Goal: Complete application form

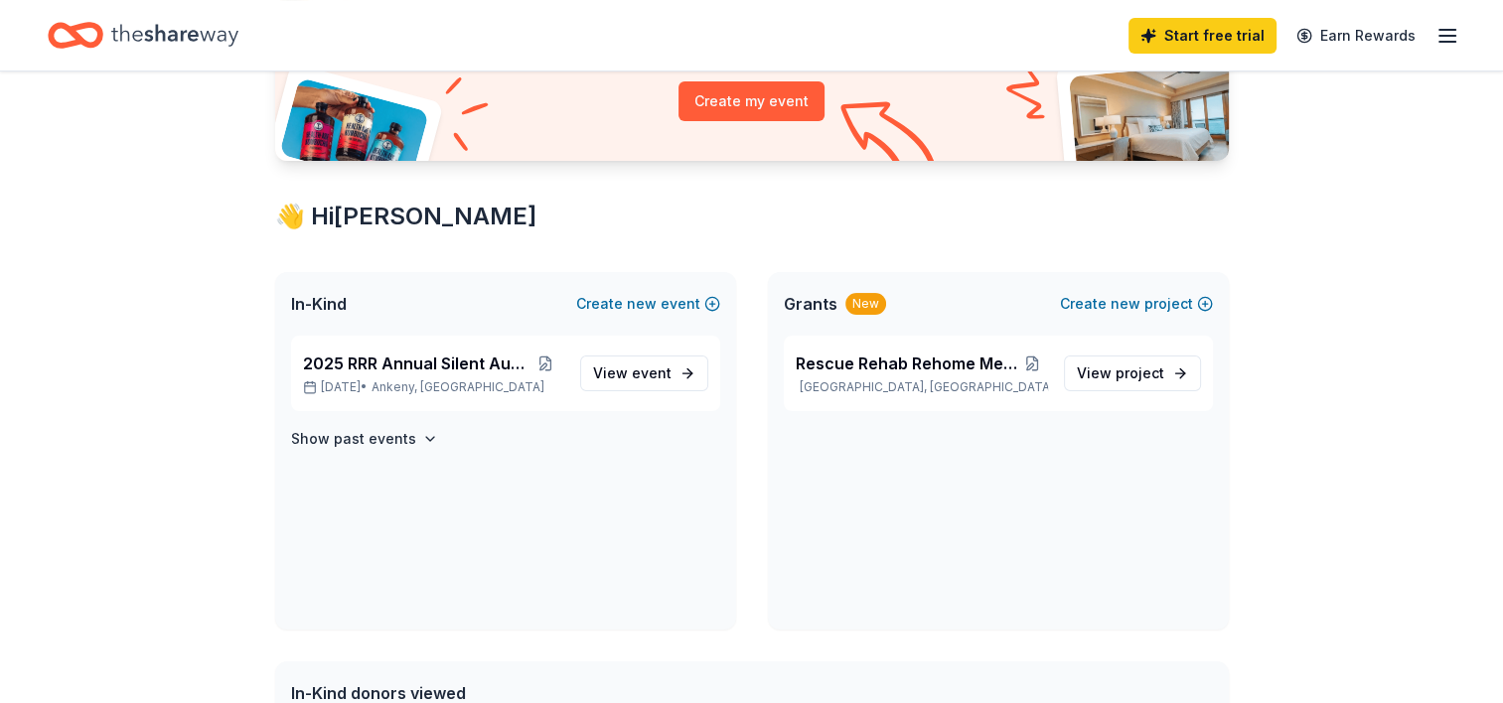
scroll to position [241, 0]
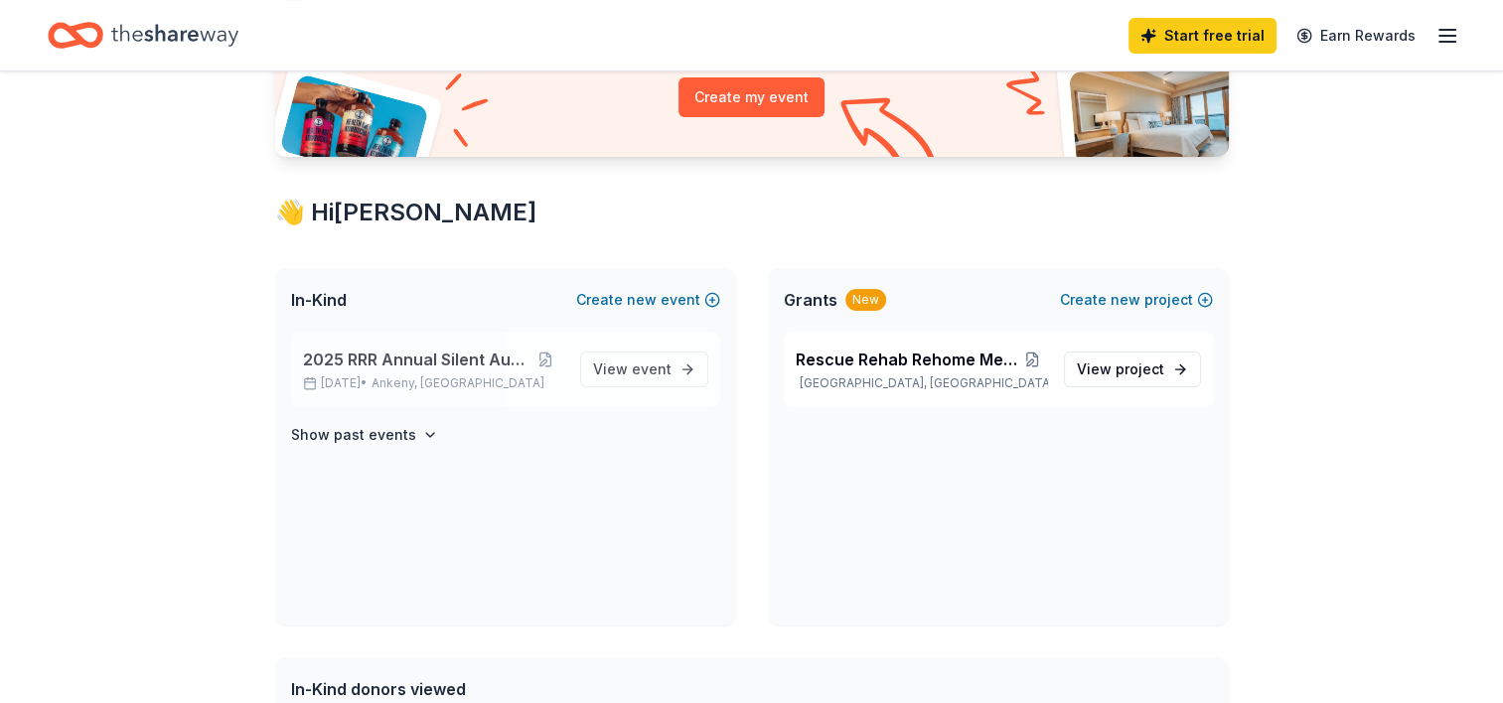
click at [429, 356] on span "2025 RRR Annual Silent Auction" at bounding box center [415, 360] width 225 height 24
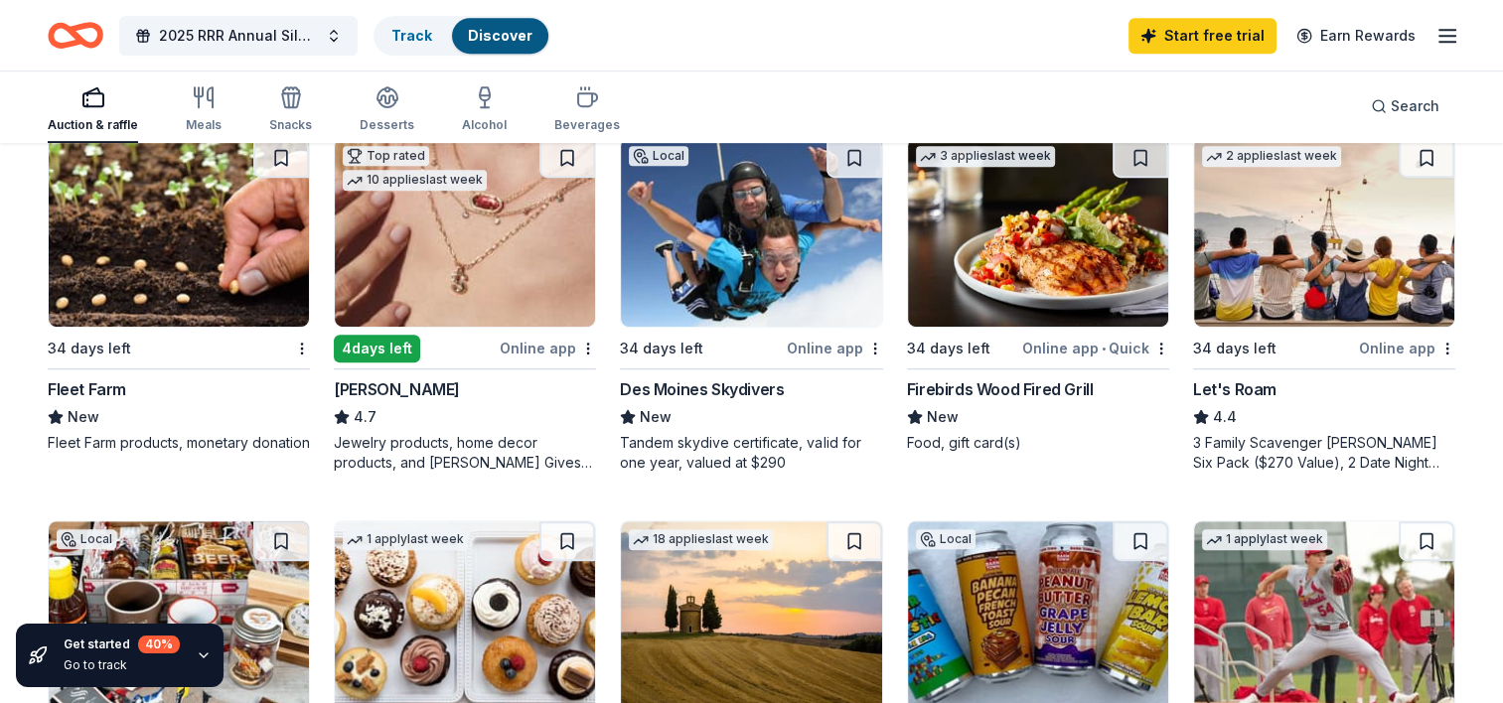
scroll to position [996, 0]
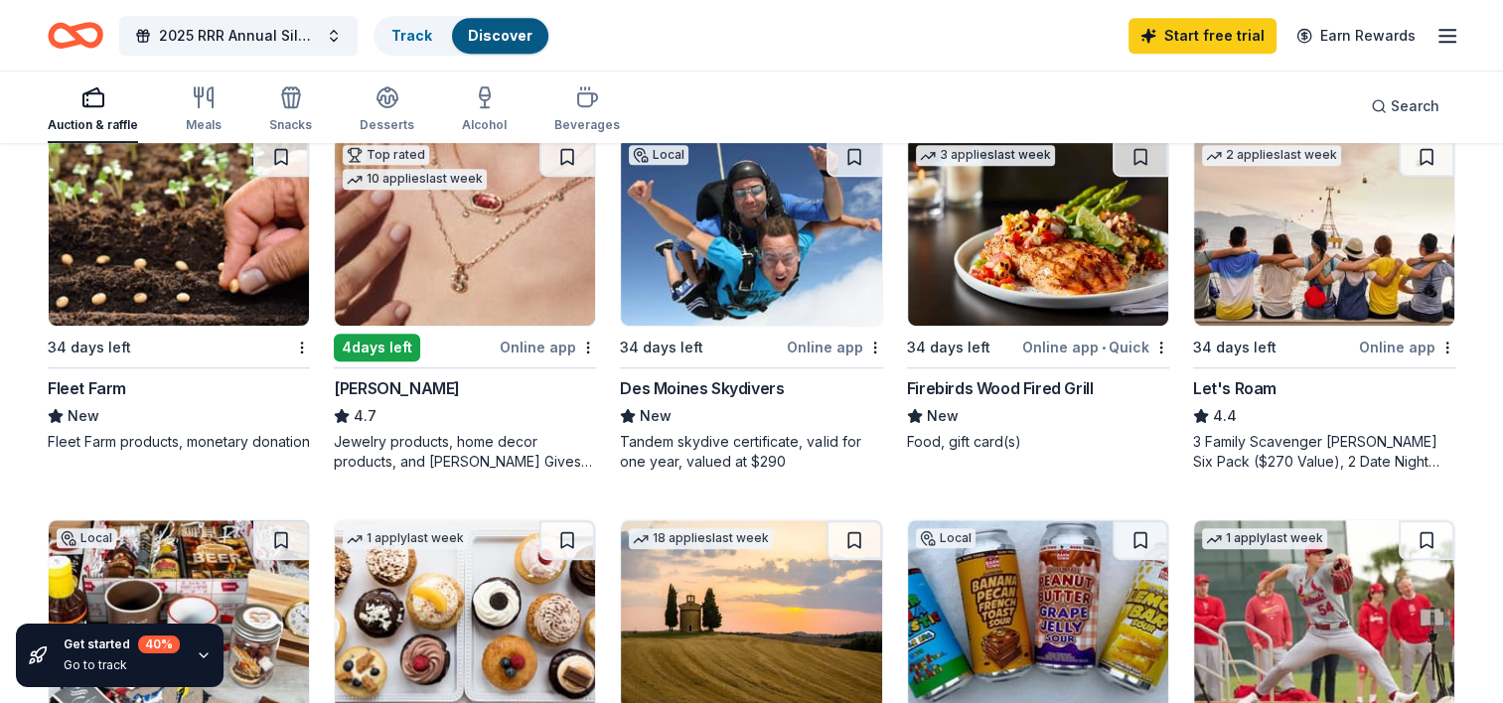
click at [749, 376] on div "Des Moines Skydivers" at bounding box center [702, 388] width 164 height 24
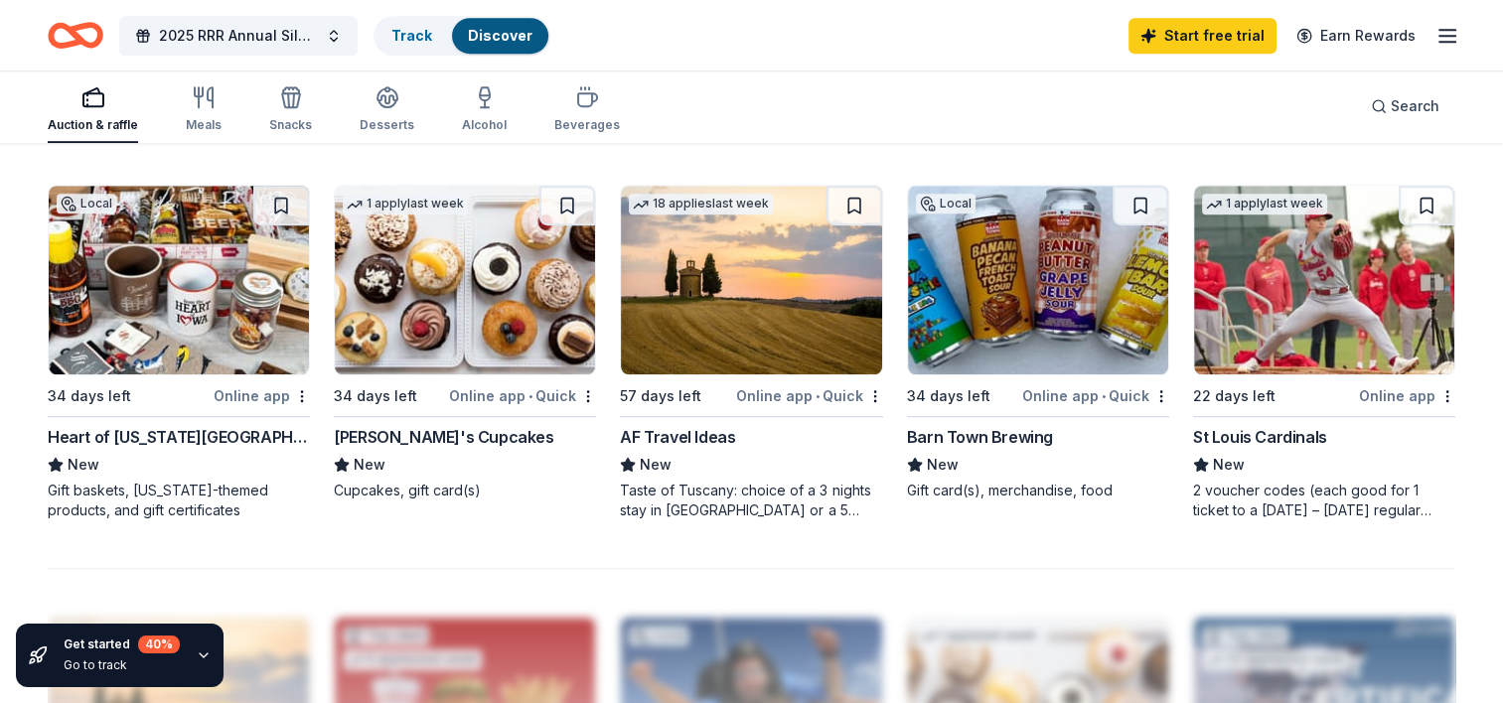
scroll to position [1333, 0]
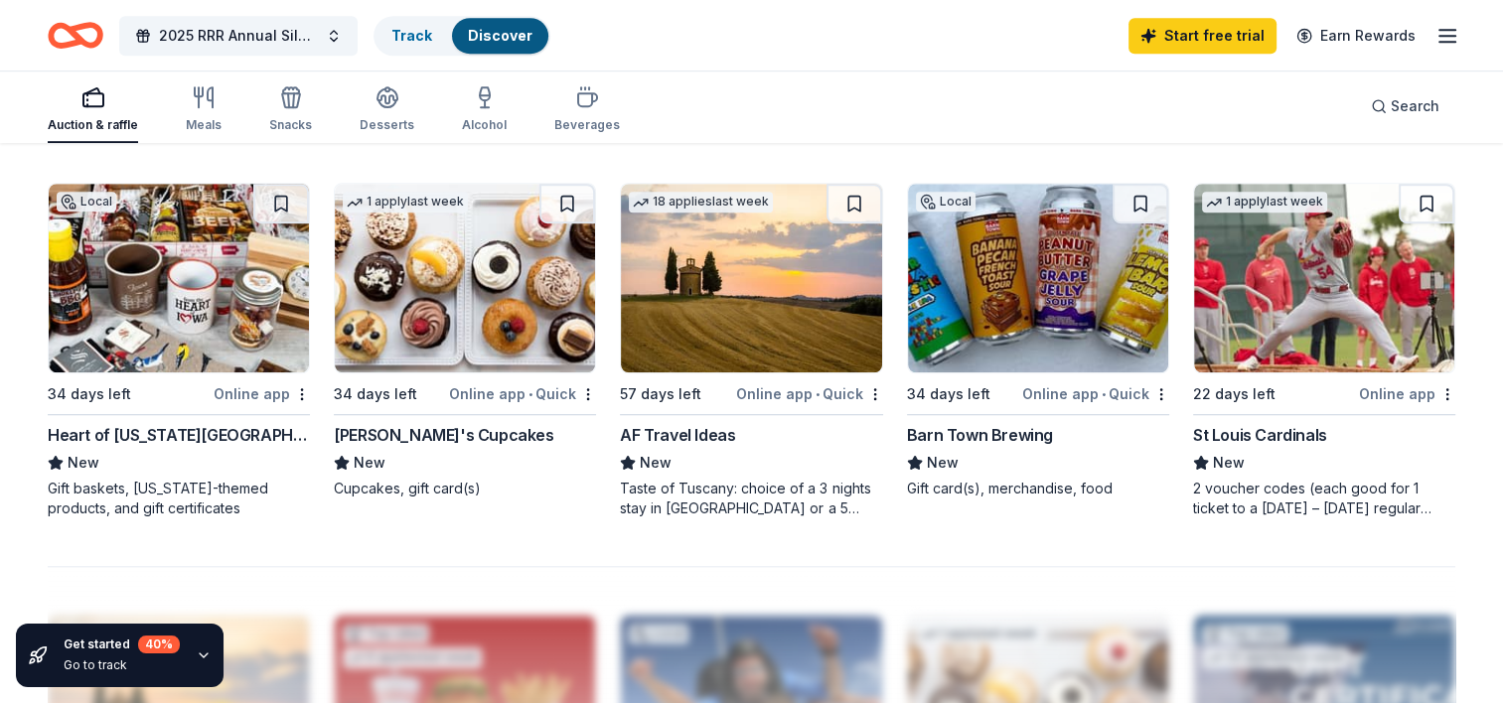
click at [963, 413] on div "Local 34 days left Online app • Quick Barn Town Brewing New Gift card(s), merch…" at bounding box center [1038, 341] width 262 height 316
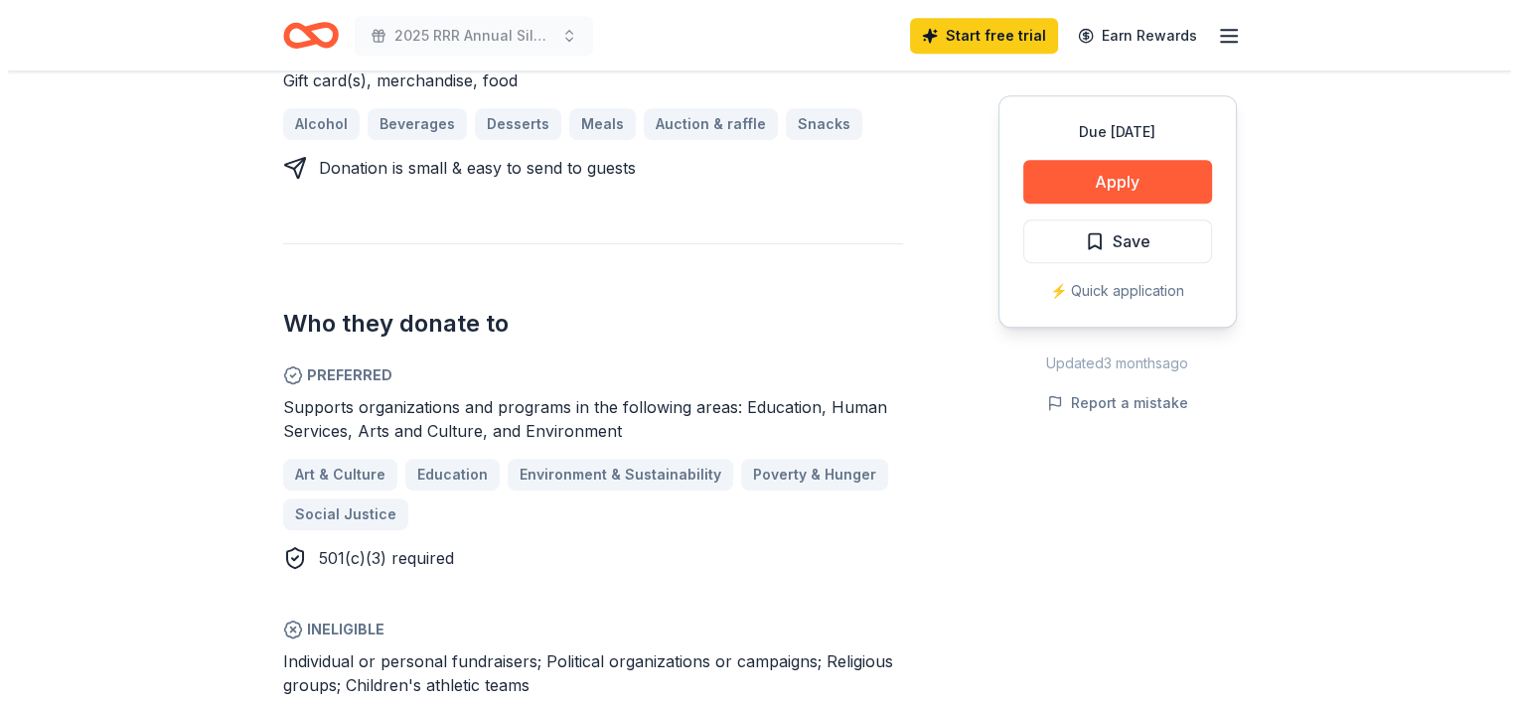
scroll to position [930, 0]
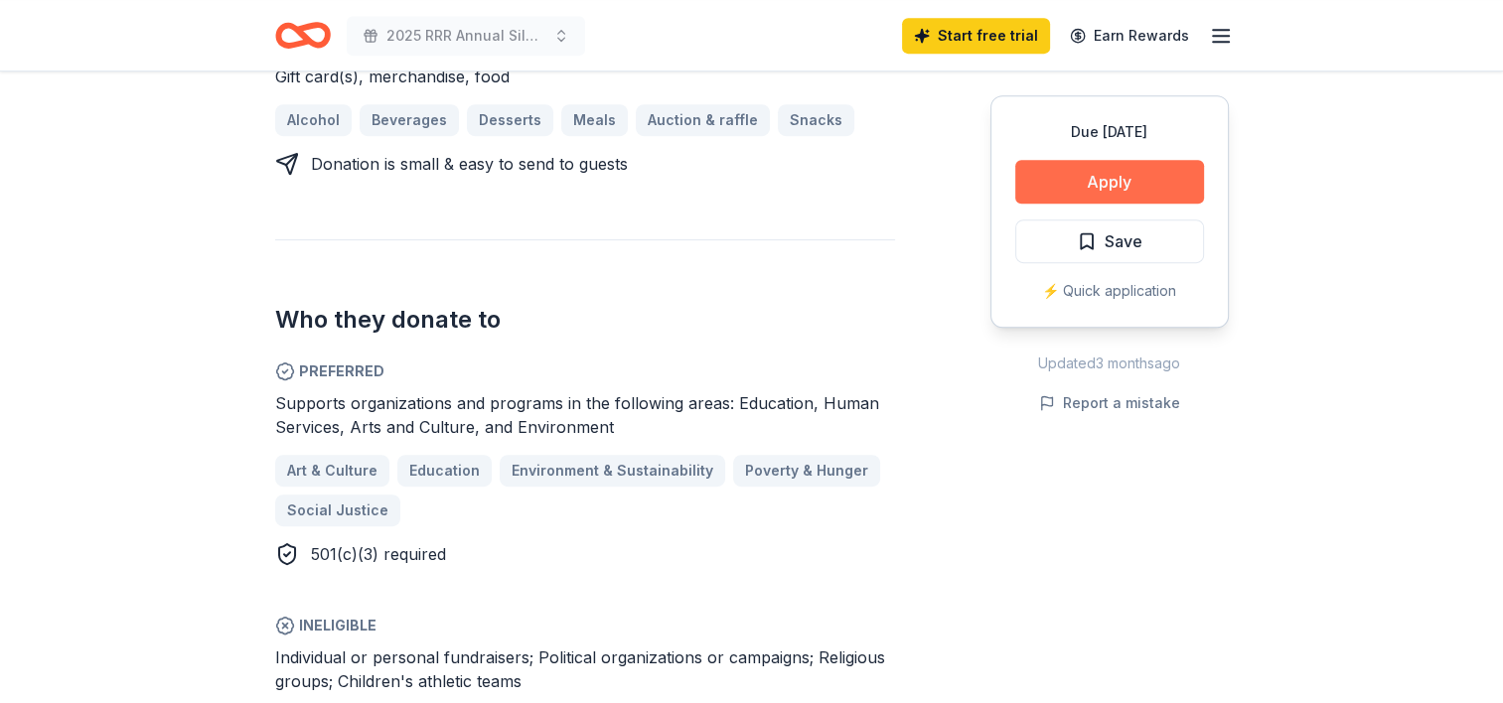
click at [1139, 161] on button "Apply" at bounding box center [1109, 182] width 189 height 44
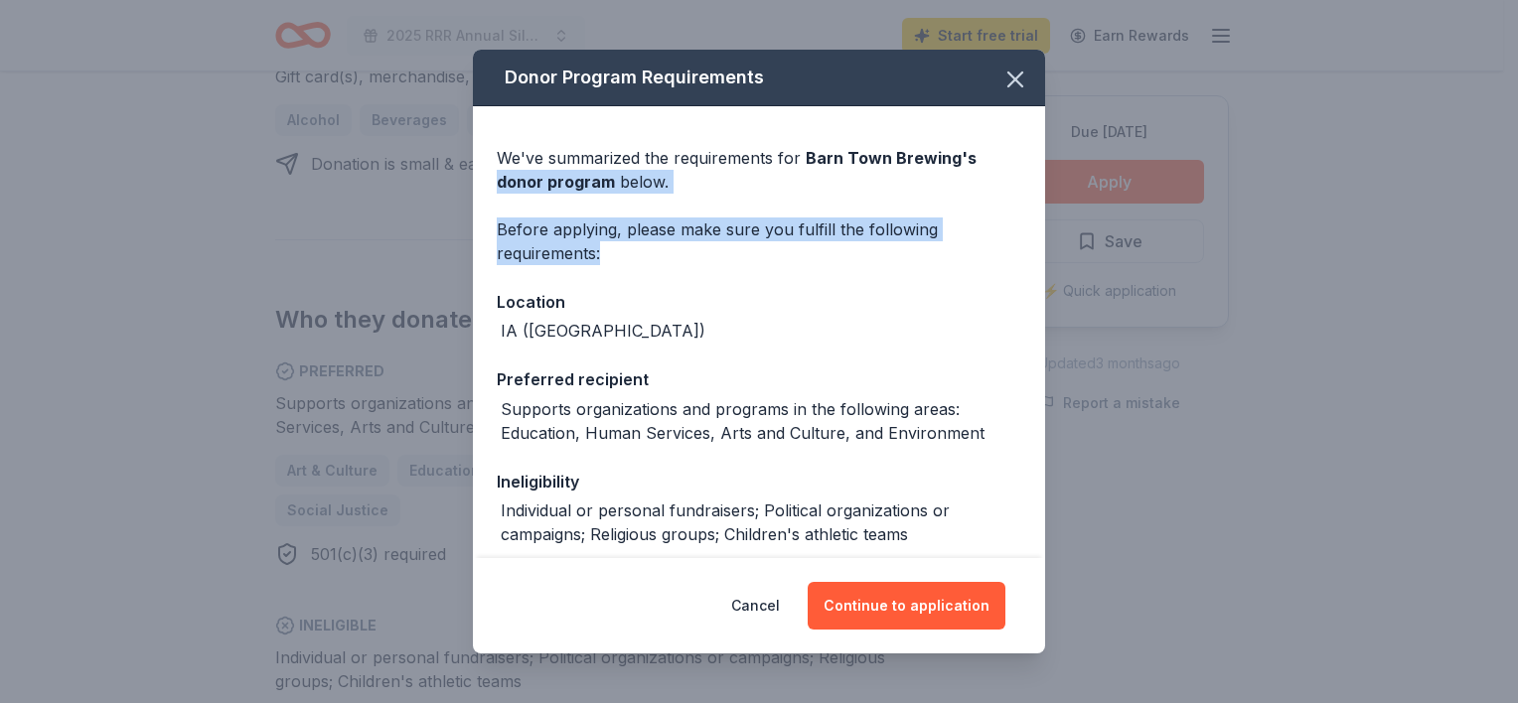
drag, startPoint x: 1139, startPoint y: 161, endPoint x: 1017, endPoint y: 244, distance: 147.9
click at [1017, 244] on div "Donor Program Requirements We've summarized the requirements for Barn Town Brew…" at bounding box center [759, 351] width 1518 height 703
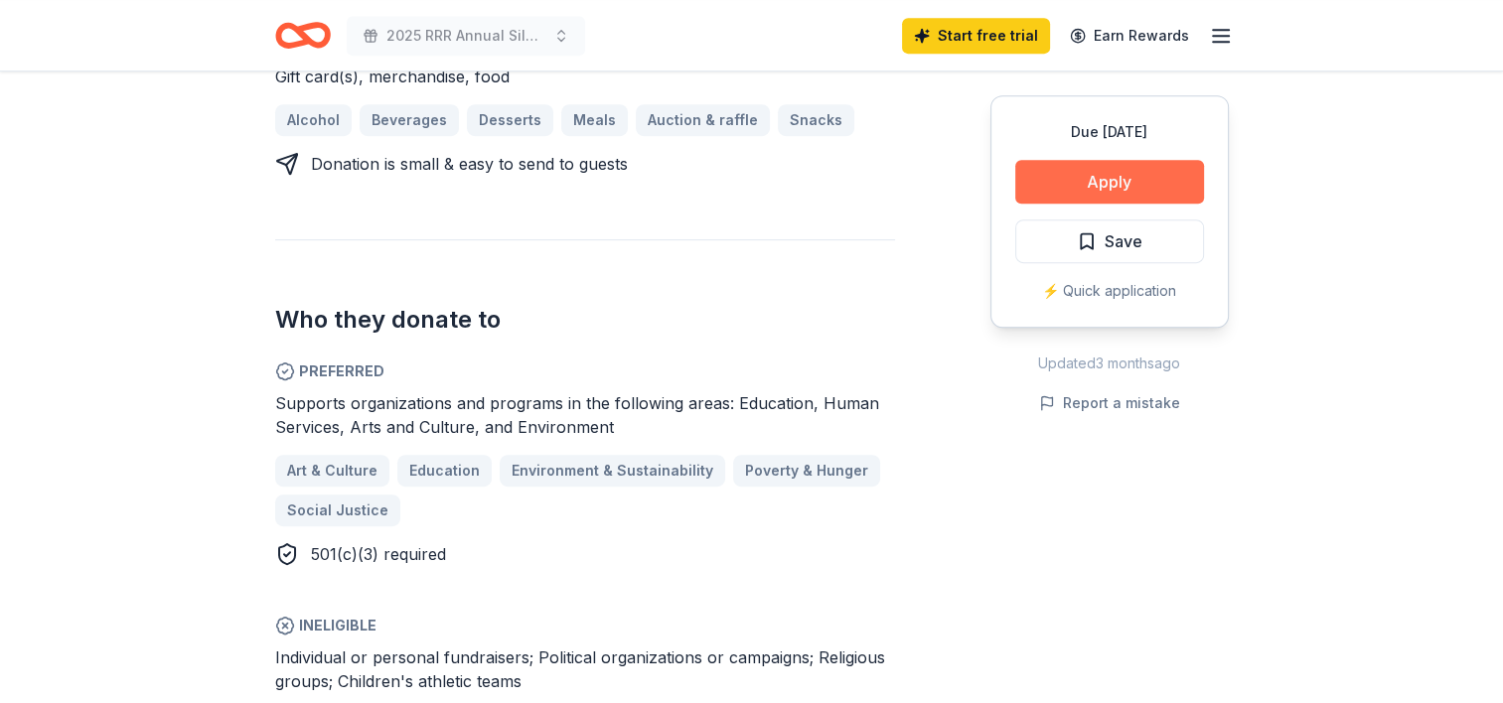
drag, startPoint x: 1017, startPoint y: 244, endPoint x: 1124, endPoint y: 199, distance: 116.6
click at [1124, 199] on button "Apply" at bounding box center [1109, 182] width 189 height 44
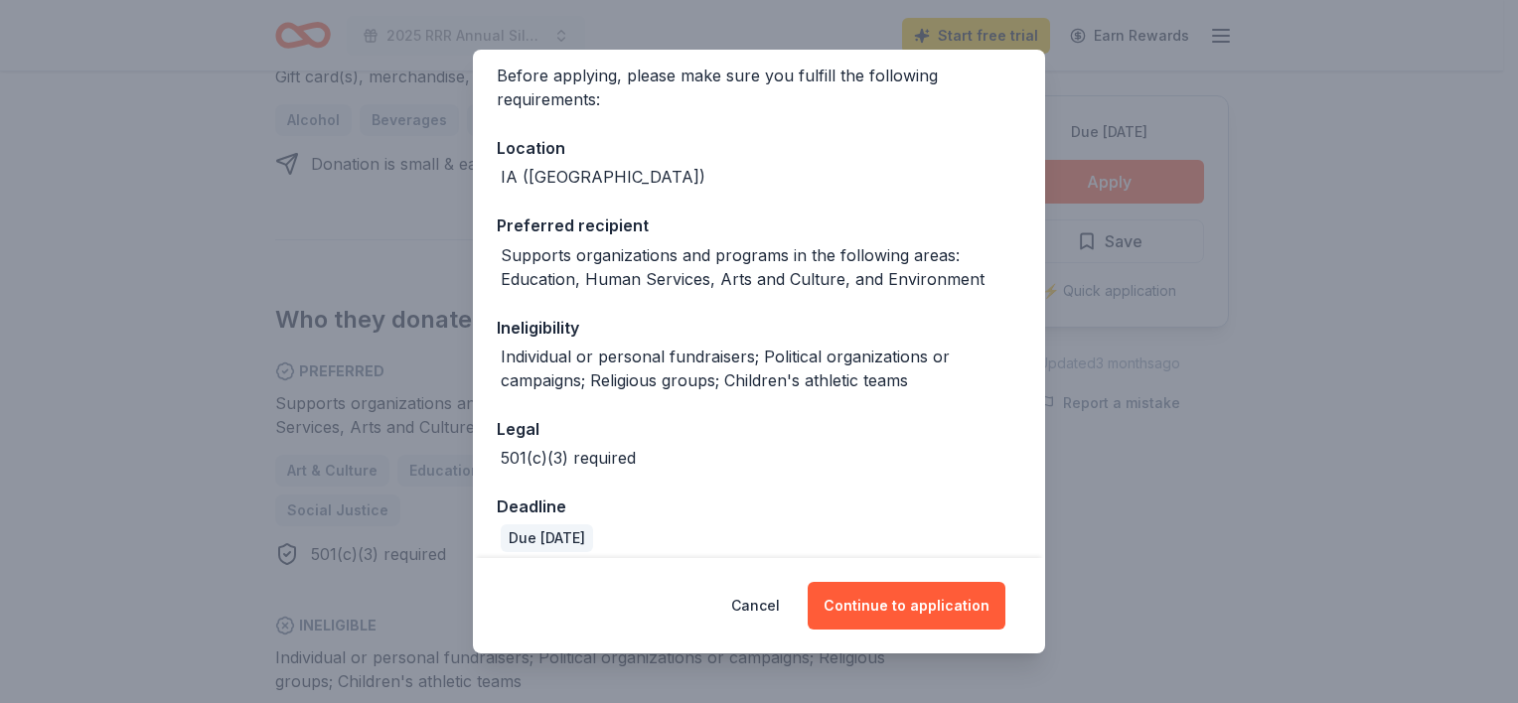
scroll to position [171, 0]
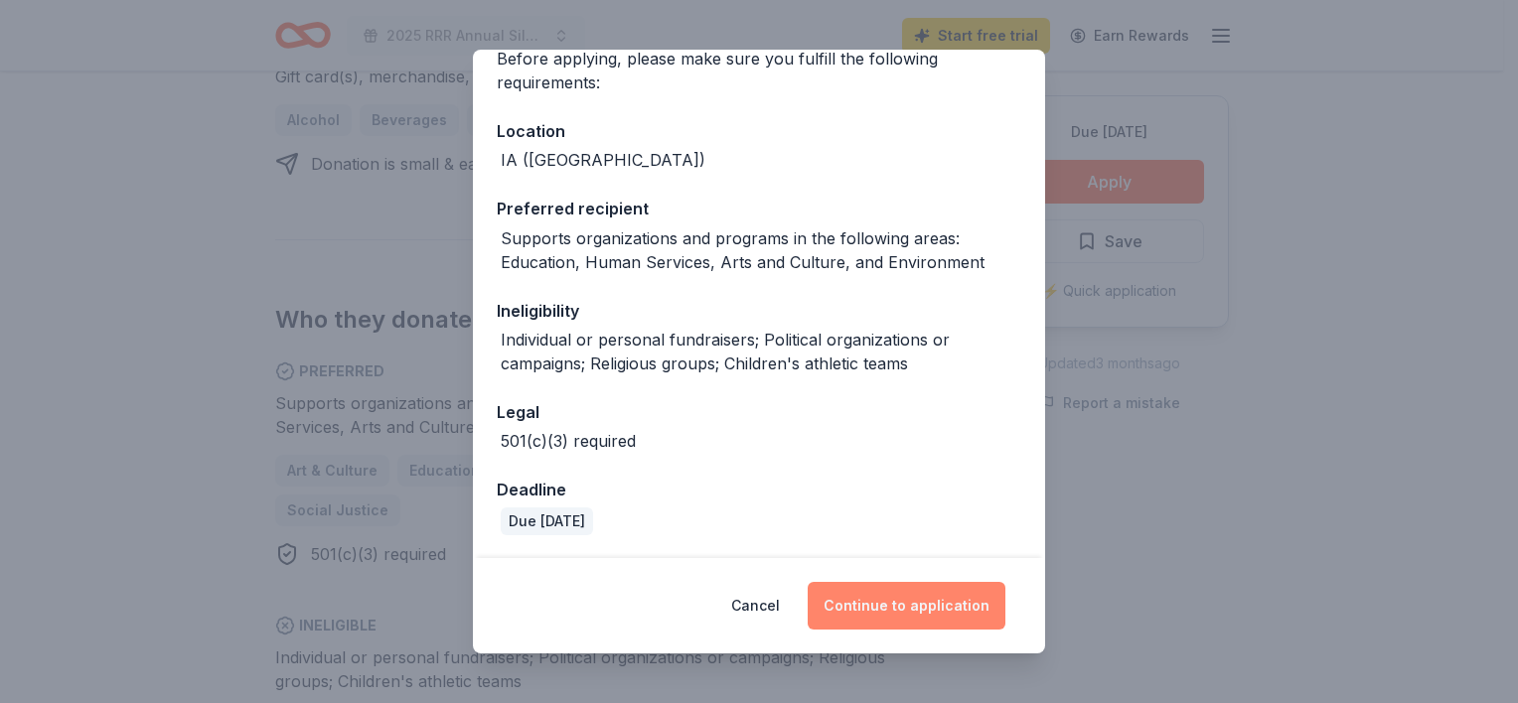
click at [882, 607] on button "Continue to application" at bounding box center [907, 606] width 198 height 48
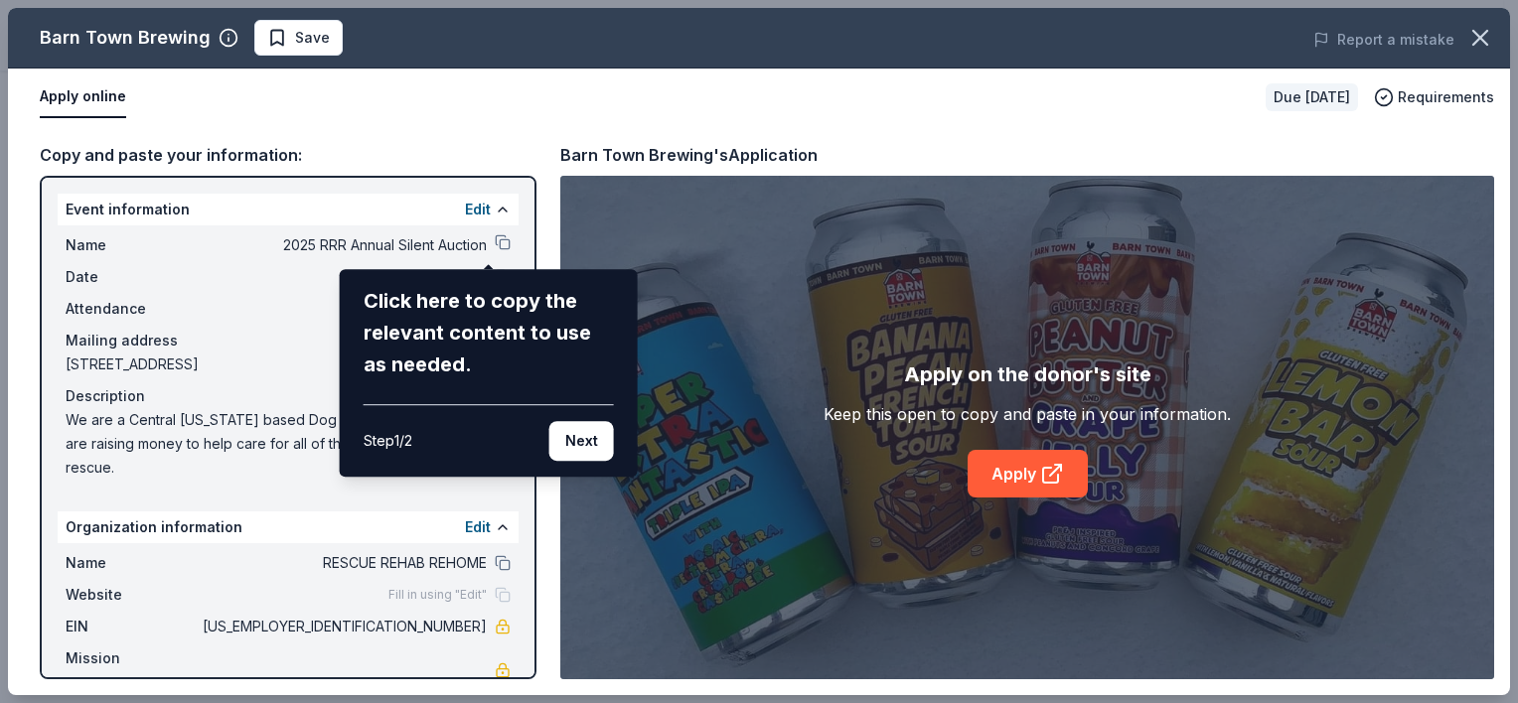
click at [615, 446] on div "Click here to copy the relevant content to use as needed. Step 1 / 2 Next" at bounding box center [489, 373] width 298 height 208
click at [561, 433] on button "Next" at bounding box center [581, 441] width 65 height 40
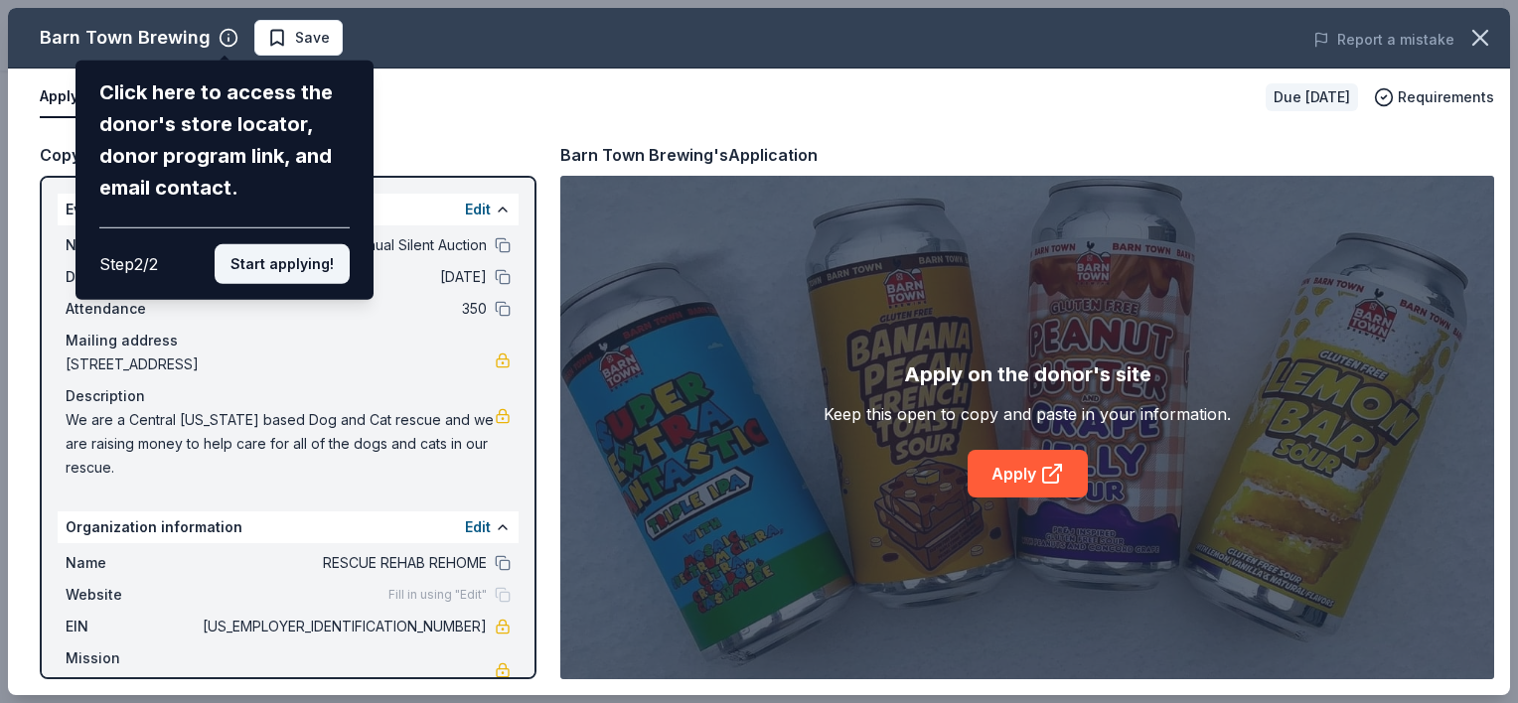
click at [295, 266] on button "Start applying!" at bounding box center [282, 264] width 135 height 40
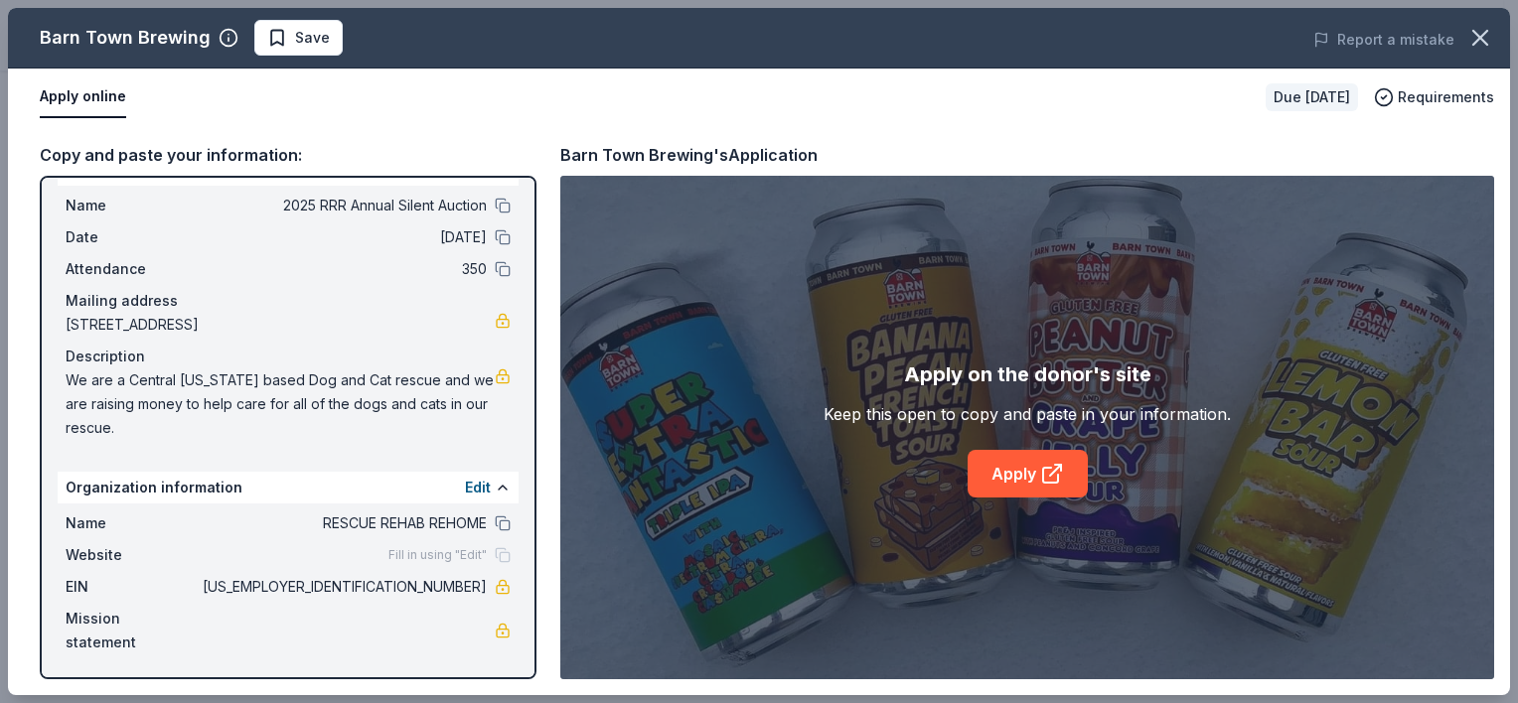
scroll to position [39, 0]
click at [462, 549] on span "Fill in using "Edit"" at bounding box center [437, 556] width 98 height 16
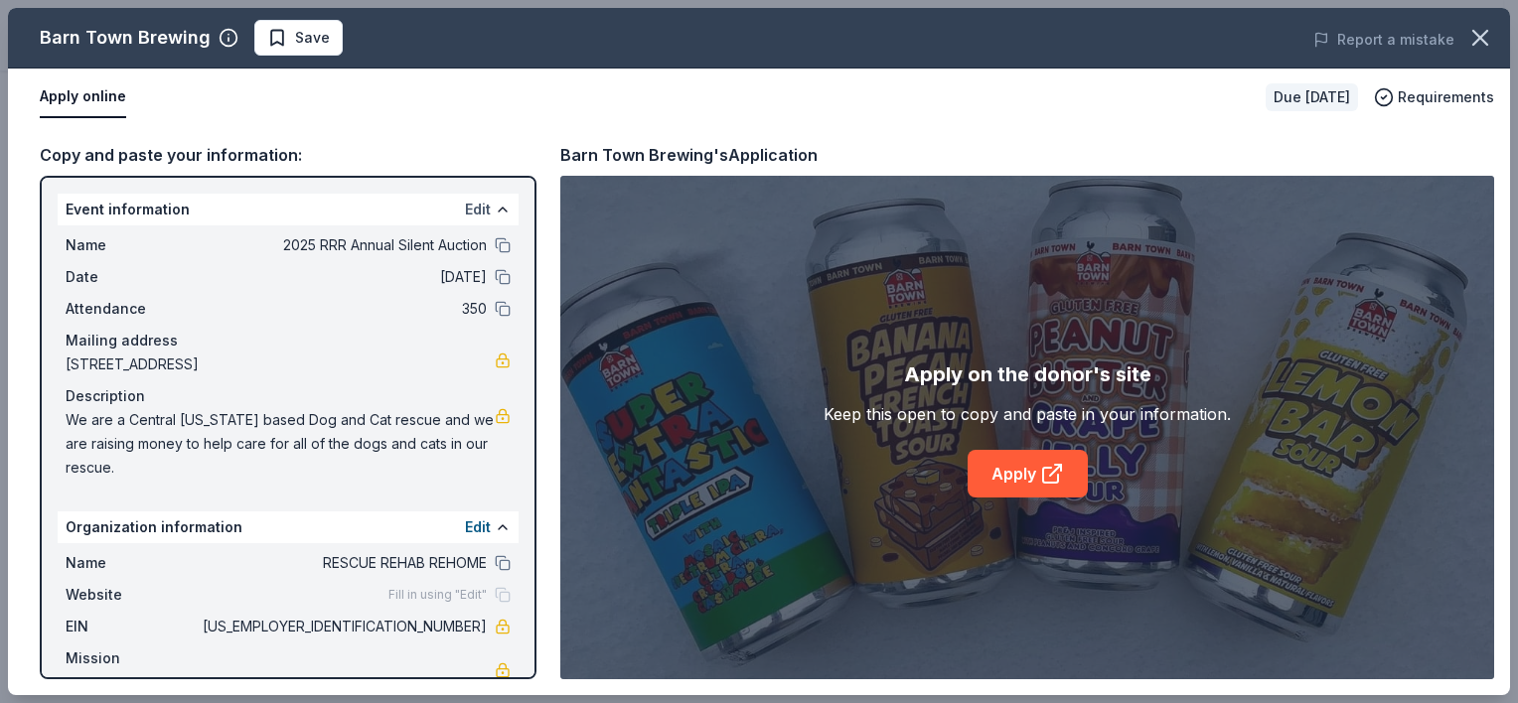
click at [465, 214] on button "Edit" at bounding box center [478, 210] width 26 height 24
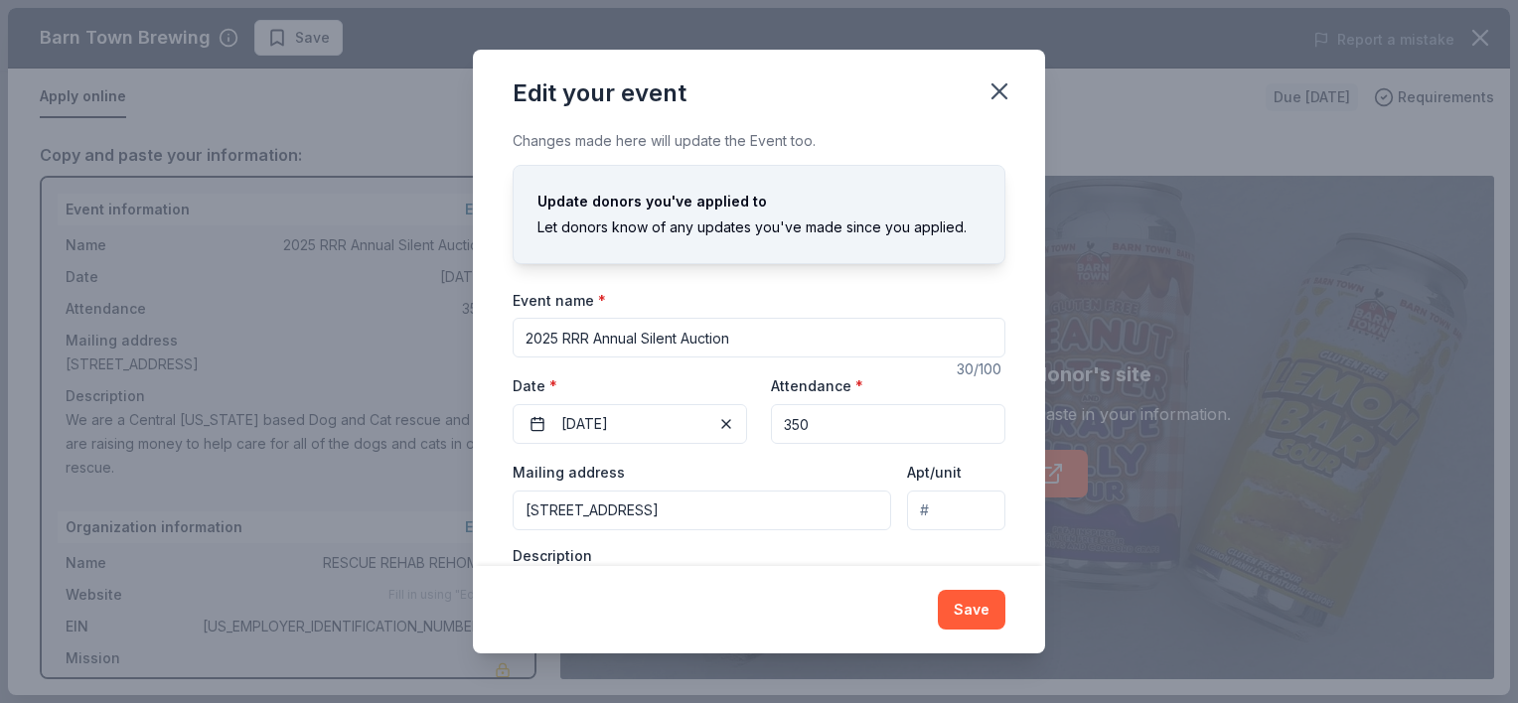
scroll to position [127, 0]
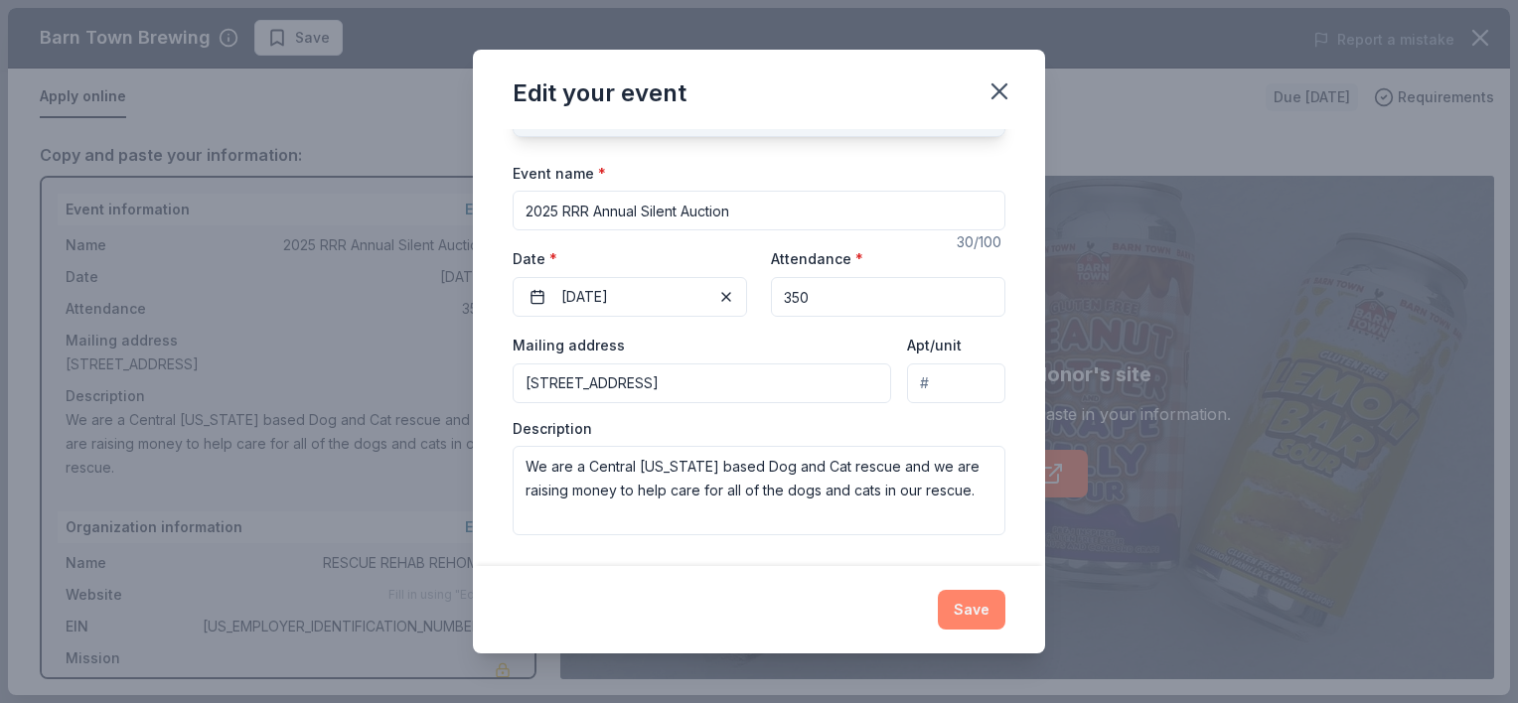
click at [960, 629] on button "Save" at bounding box center [972, 610] width 68 height 40
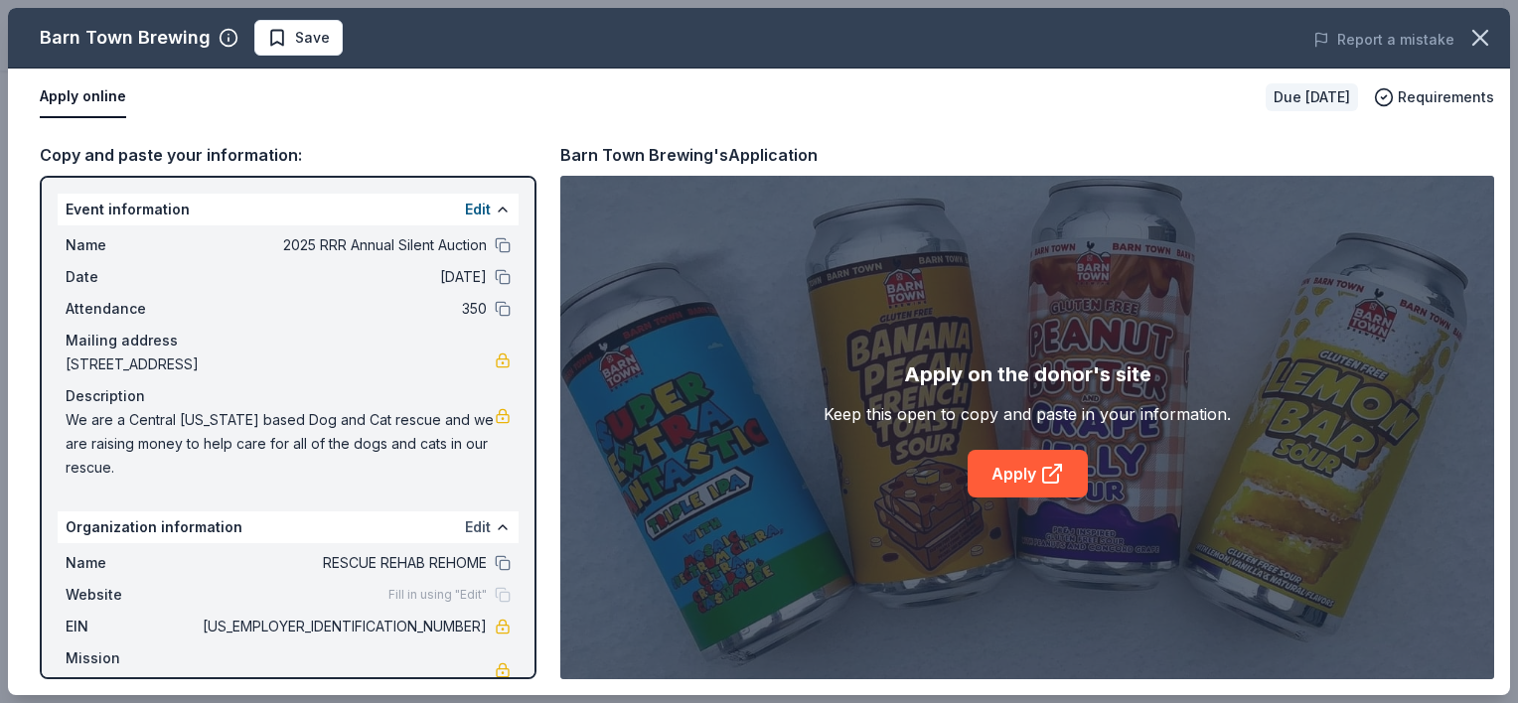
click at [465, 524] on button "Edit" at bounding box center [478, 528] width 26 height 24
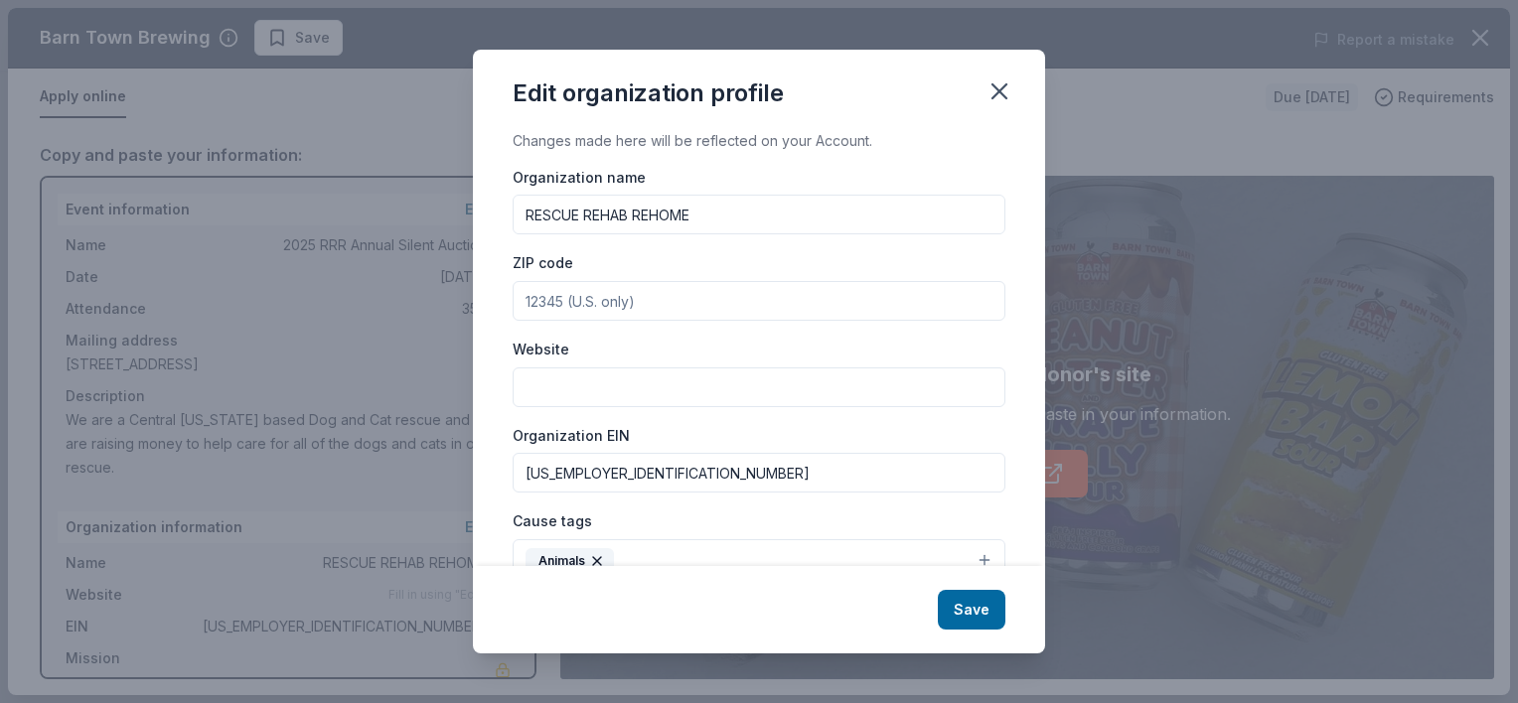
click at [597, 390] on input "Website" at bounding box center [759, 388] width 493 height 40
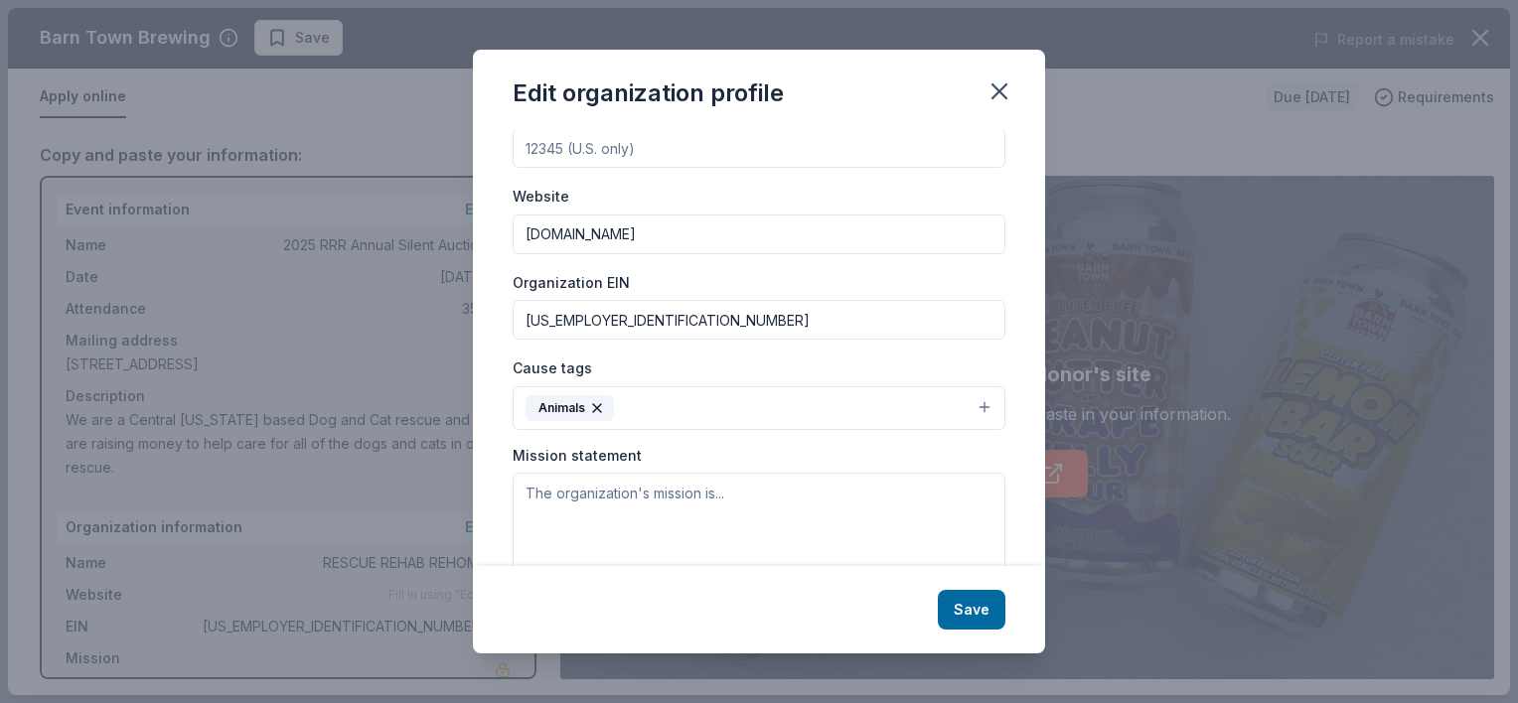
scroll to position [227, 0]
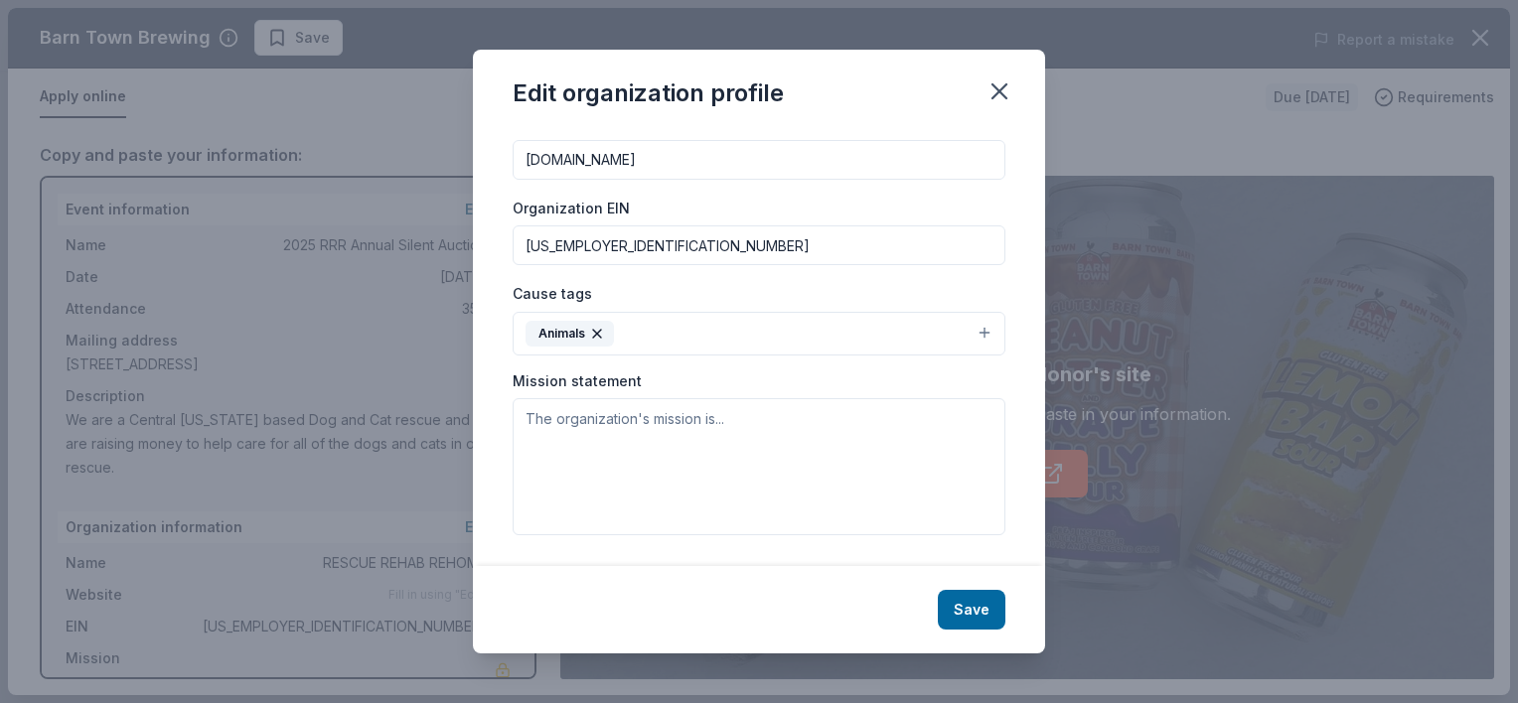
type input "[DOMAIN_NAME]"
click at [600, 449] on textarea at bounding box center [759, 466] width 493 height 137
paste textarea "Rescue Rehab Rehome is a central [US_STATE] rescue group founded to help join r…"
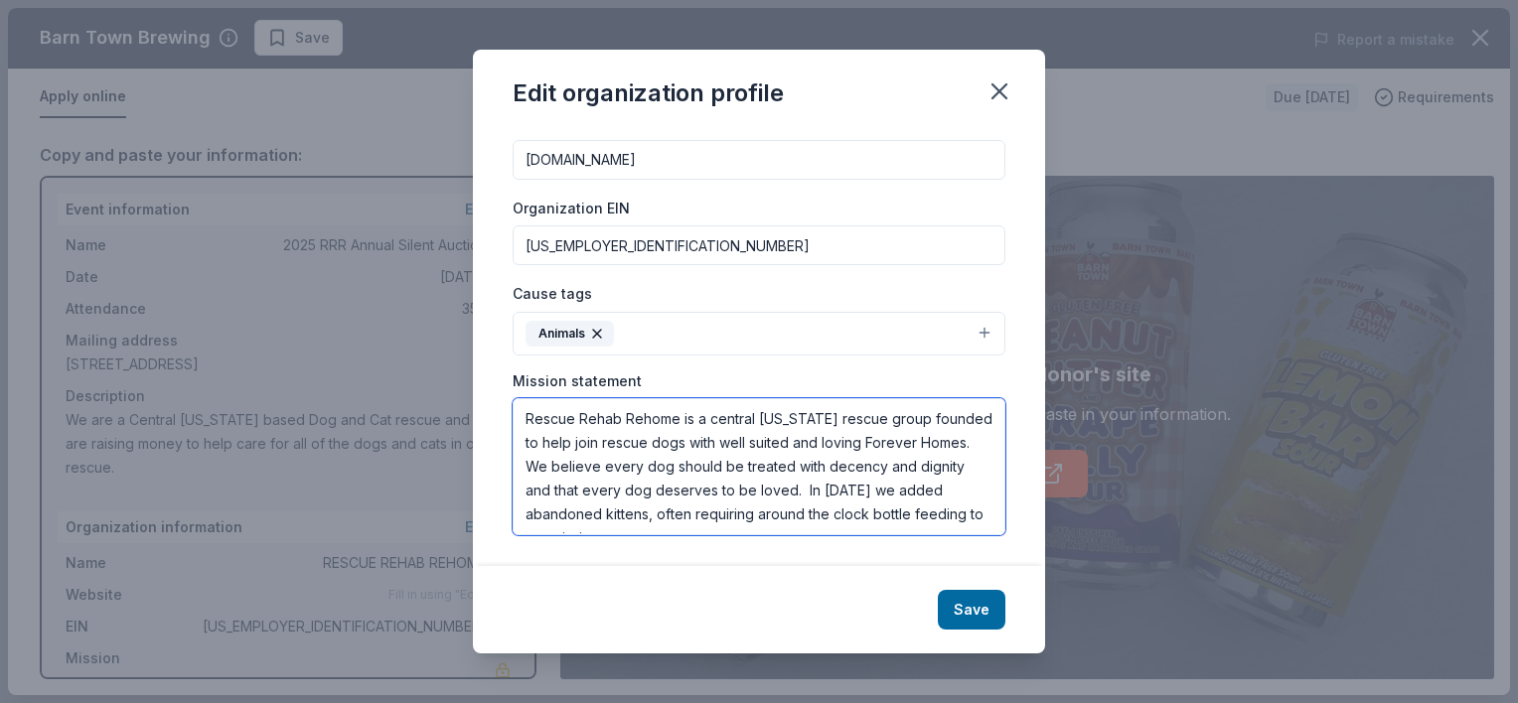
scroll to position [12, 0]
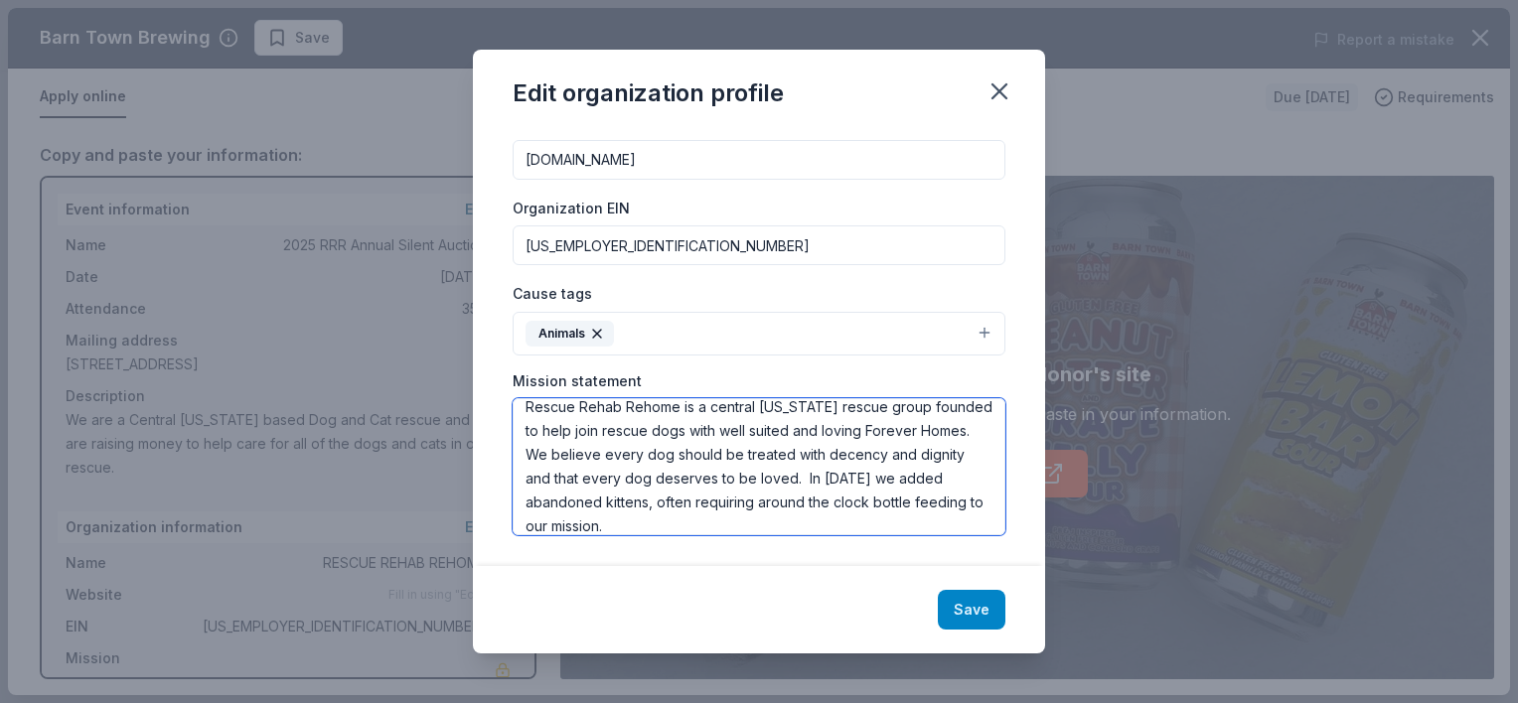
type textarea "Rescue Rehab Rehome is a central [US_STATE] rescue group founded to help join r…"
click at [969, 591] on button "Save" at bounding box center [972, 610] width 68 height 40
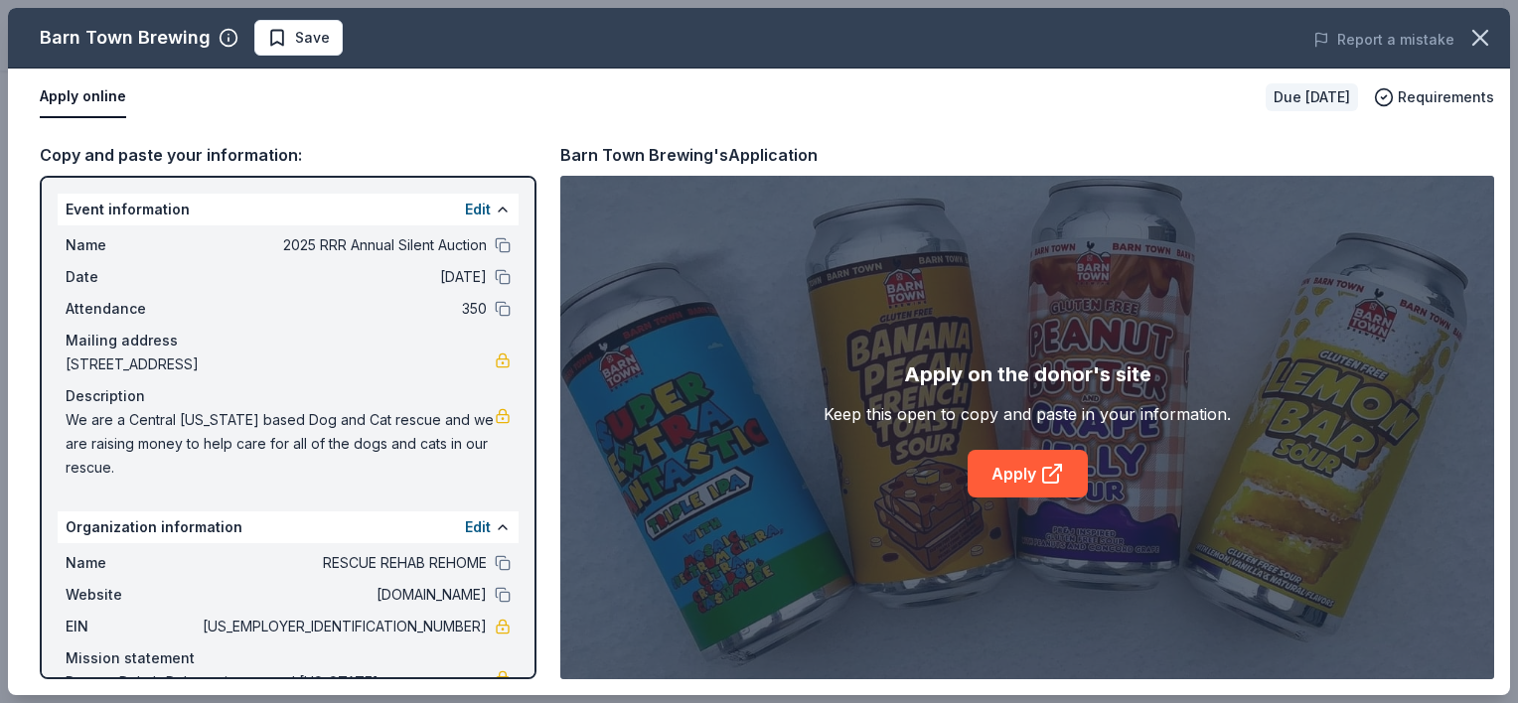
scroll to position [0, 0]
click at [950, 549] on div "Apply on the donor's site Keep this open to copy and paste in your information.…" at bounding box center [1027, 428] width 934 height 504
